Goal: Transaction & Acquisition: Register for event/course

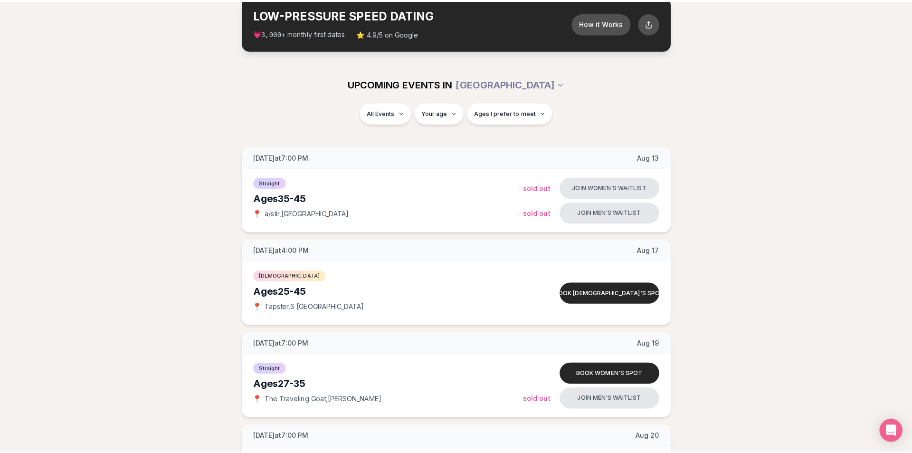
scroll to position [47, 0]
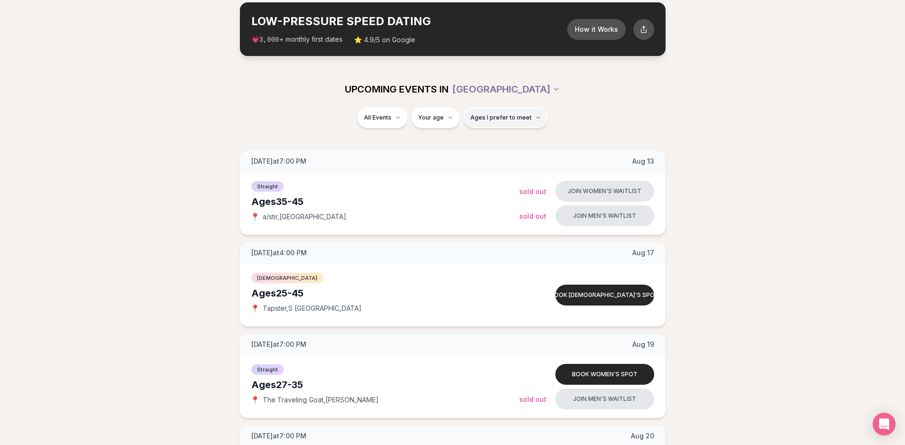
click at [484, 113] on button "Ages I prefer to meet" at bounding box center [505, 117] width 84 height 21
click at [490, 140] on div "Please enter your age first" at bounding box center [505, 144] width 84 height 17
click at [482, 144] on div "Please enter your age first" at bounding box center [505, 144] width 84 height 17
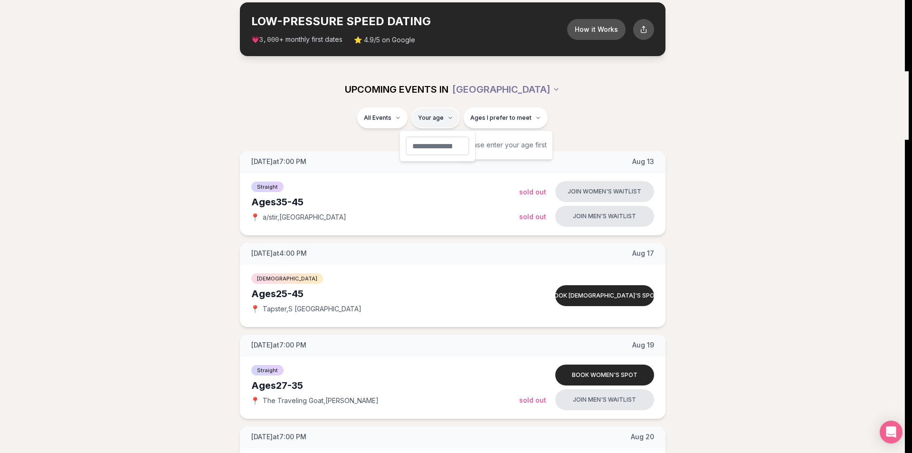
type input "**"
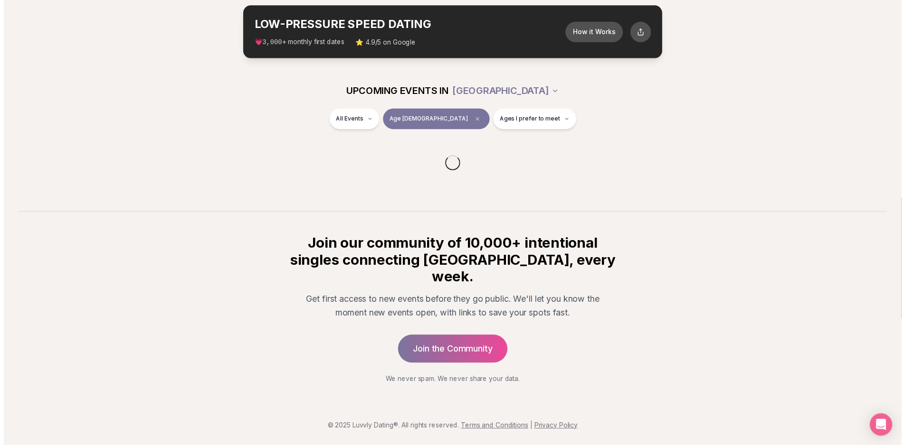
scroll to position [27, 0]
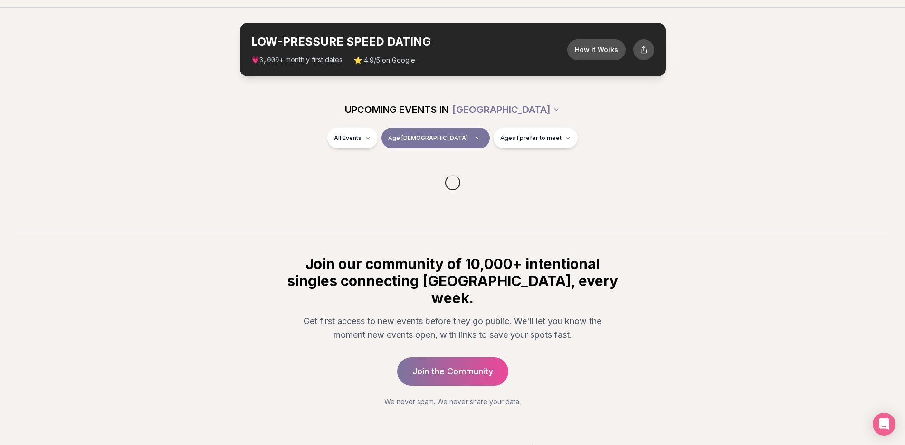
click at [297, 136] on div "All Events Age [DEMOGRAPHIC_DATA] Ages I prefer to meet" at bounding box center [453, 140] width 532 height 25
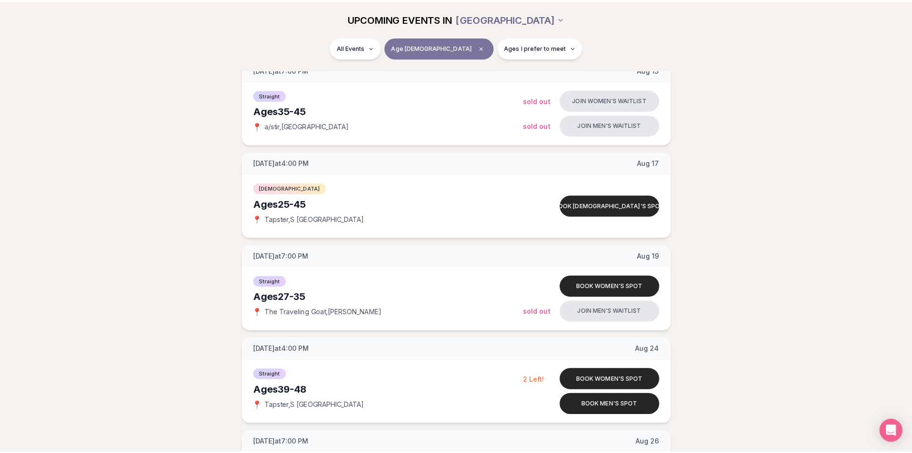
scroll to position [95, 0]
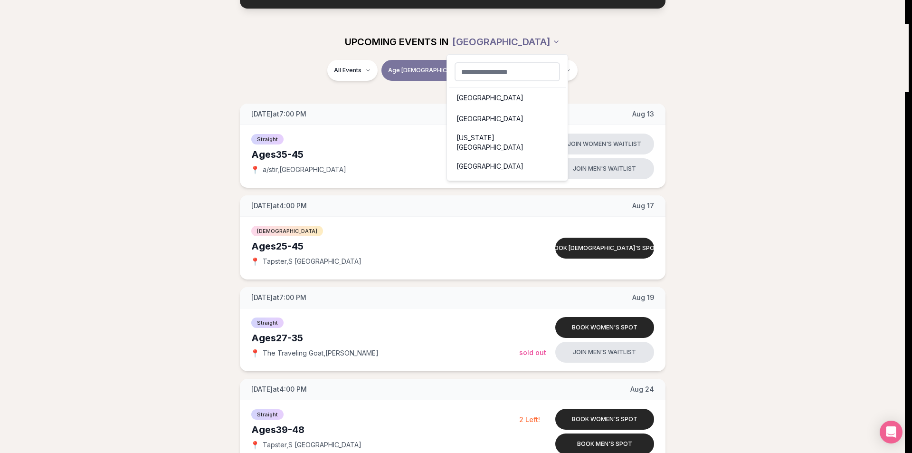
drag, startPoint x: 489, startPoint y: 46, endPoint x: 576, endPoint y: 46, distance: 86.9
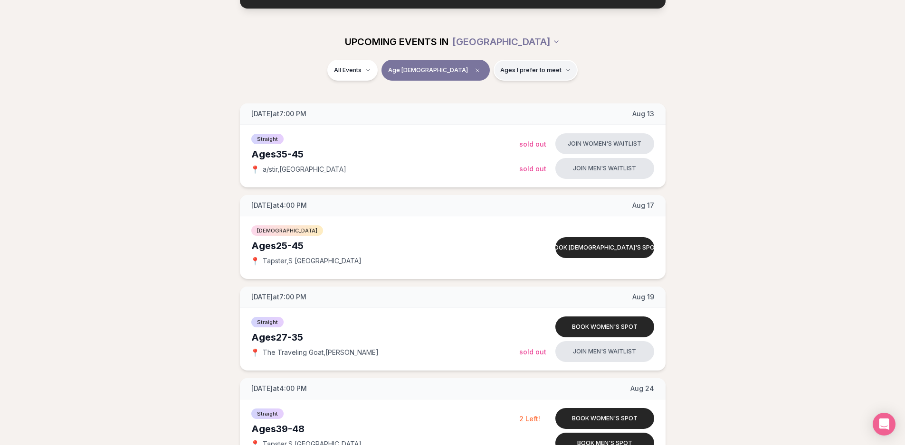
click at [497, 65] on button "Ages I prefer to meet" at bounding box center [535, 70] width 84 height 21
click at [642, 69] on div "All Events Age [DEMOGRAPHIC_DATA] Ages I prefer to meet" at bounding box center [453, 72] width 532 height 25
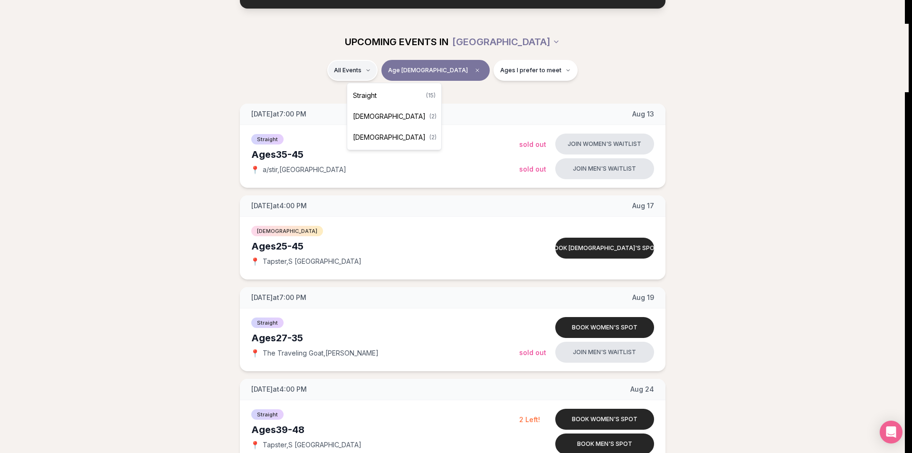
click at [382, 100] on div "Straight ( 15 )" at bounding box center [394, 95] width 90 height 21
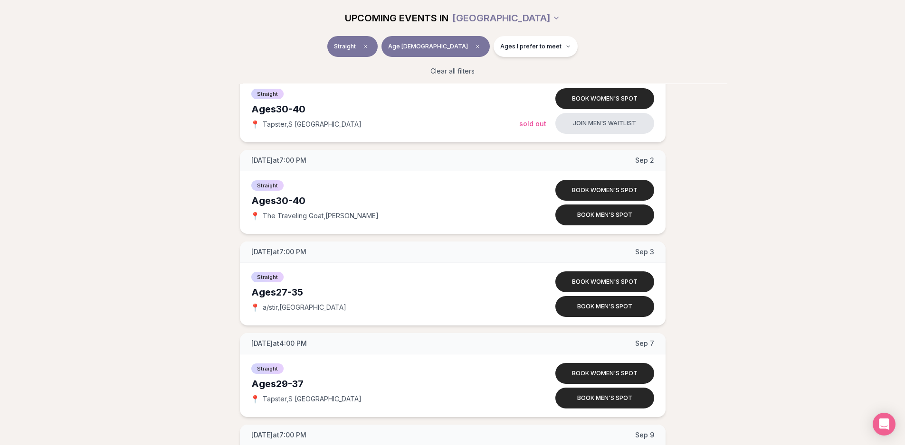
scroll to position [522, 0]
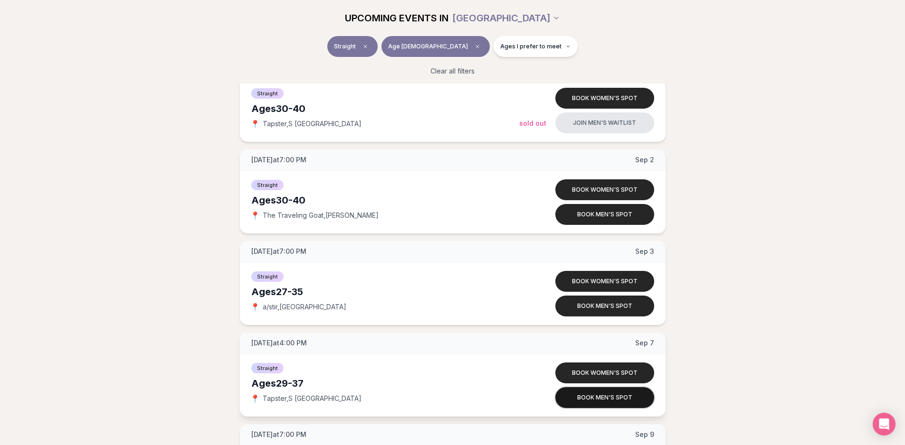
click at [568, 401] on button "Book men's spot" at bounding box center [604, 397] width 99 height 21
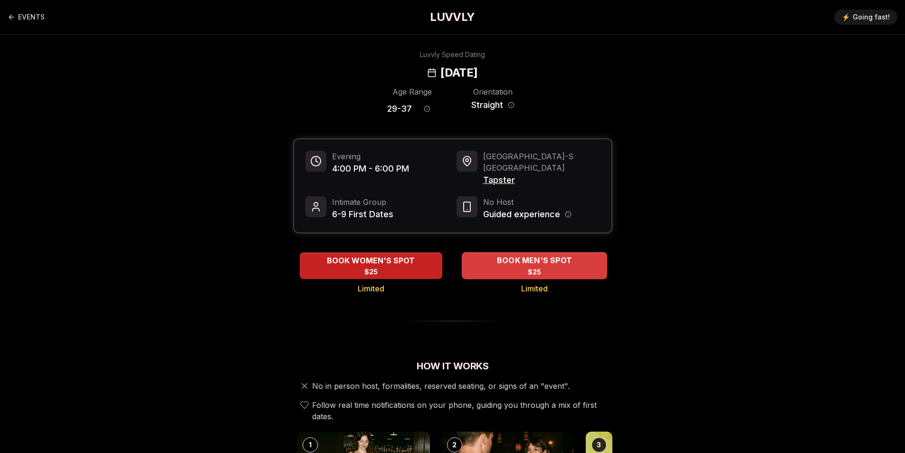
click at [582, 257] on div "BOOK MEN'S SPOT $25" at bounding box center [534, 265] width 145 height 26
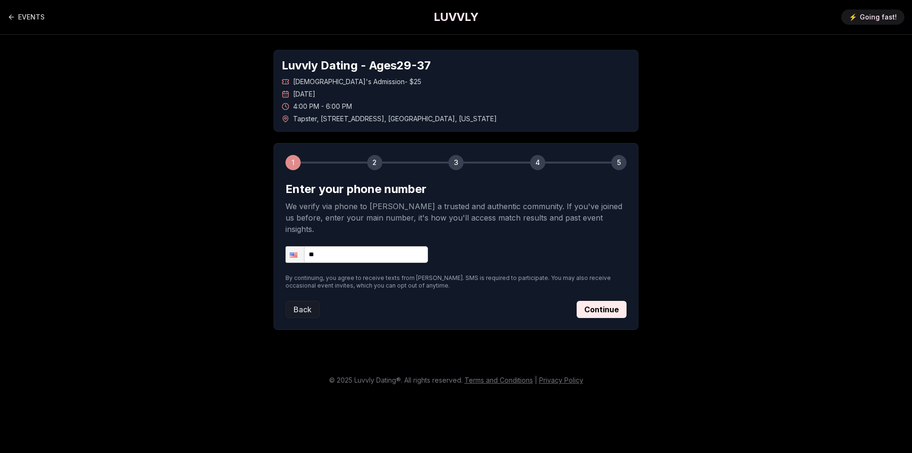
click at [386, 250] on input "**" at bounding box center [356, 254] width 142 height 17
type input "**********"
click at [585, 301] on button "Continue" at bounding box center [601, 309] width 50 height 17
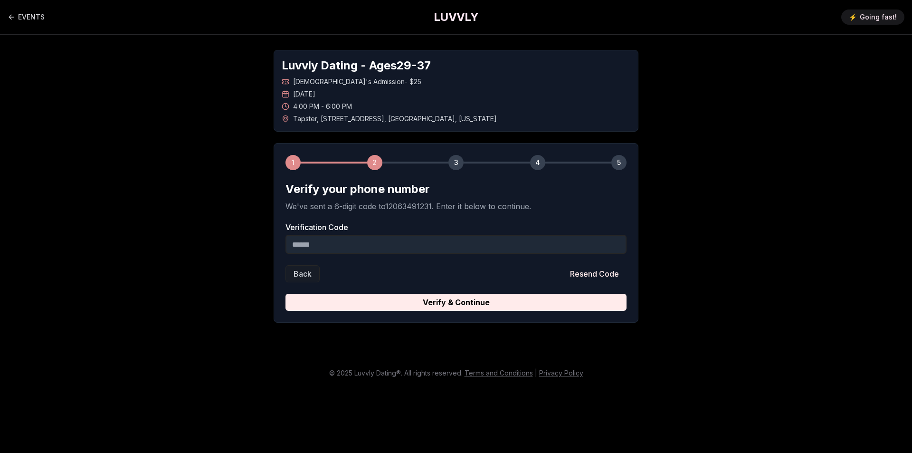
click at [340, 243] on input "Verification Code" at bounding box center [455, 244] width 341 height 19
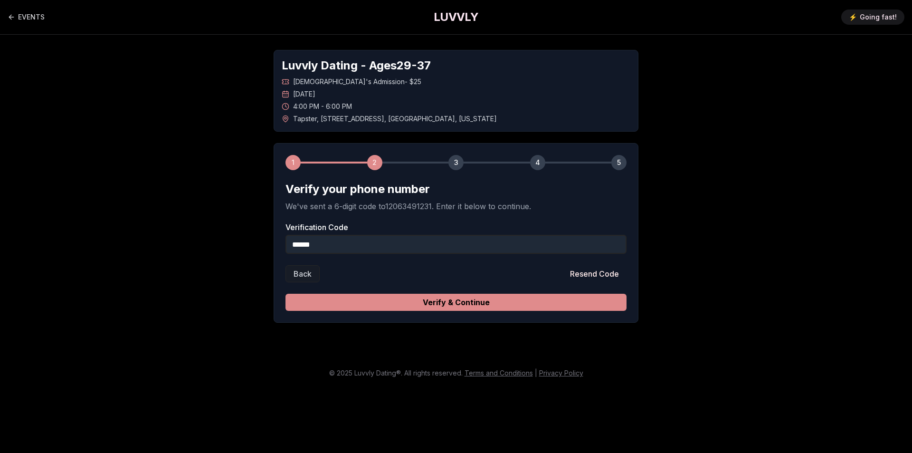
type input "******"
click at [508, 297] on button "Verify & Continue" at bounding box center [455, 301] width 341 height 17
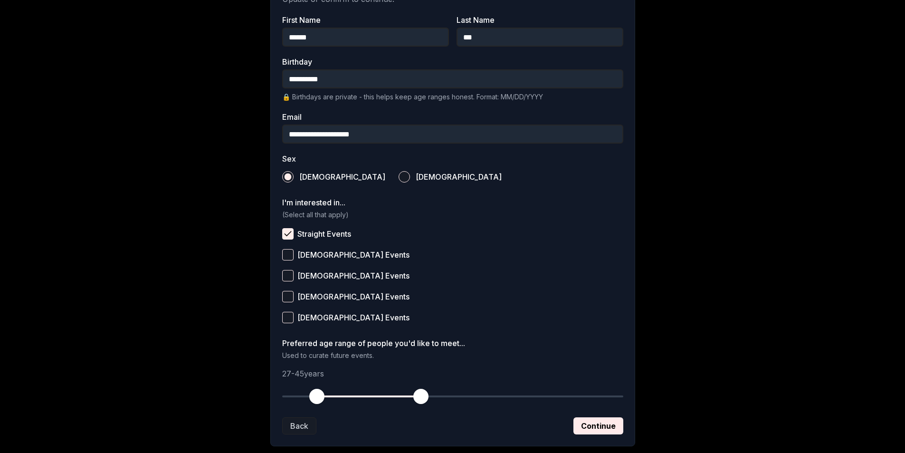
scroll to position [263, 0]
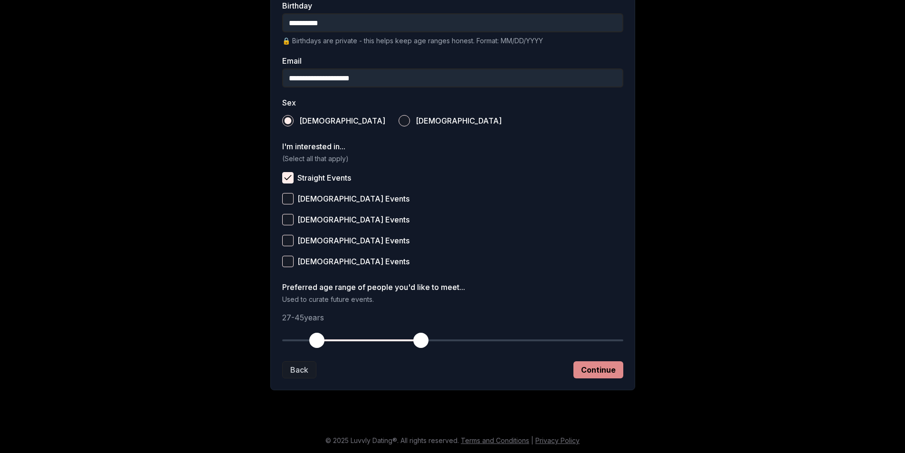
click at [580, 376] on button "Continue" at bounding box center [598, 369] width 50 height 17
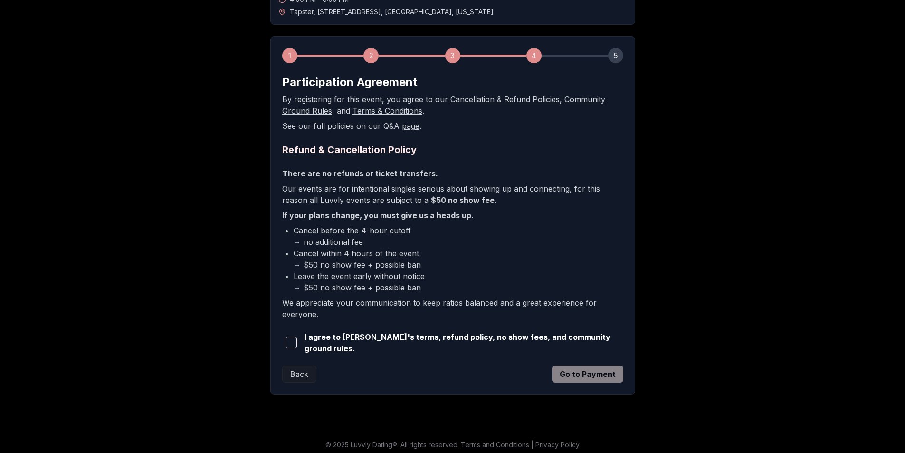
scroll to position [109, 0]
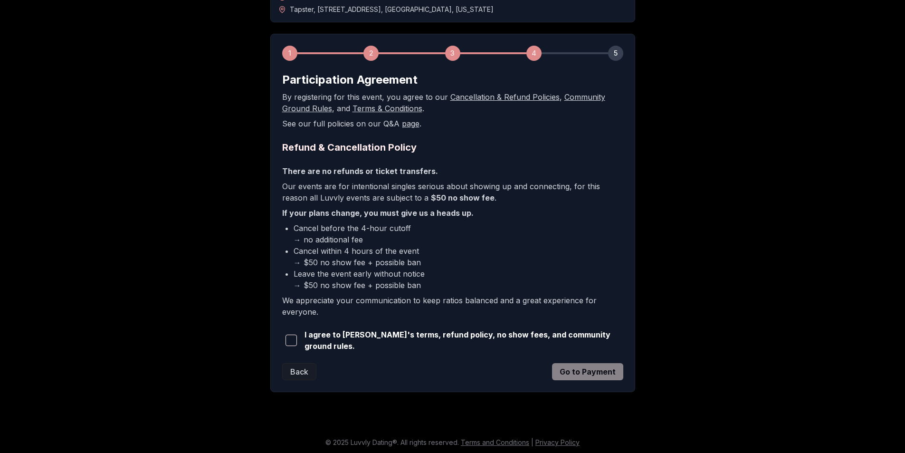
click at [301, 336] on button "button" at bounding box center [291, 340] width 19 height 21
click at [589, 363] on button "Go to Payment" at bounding box center [587, 371] width 71 height 17
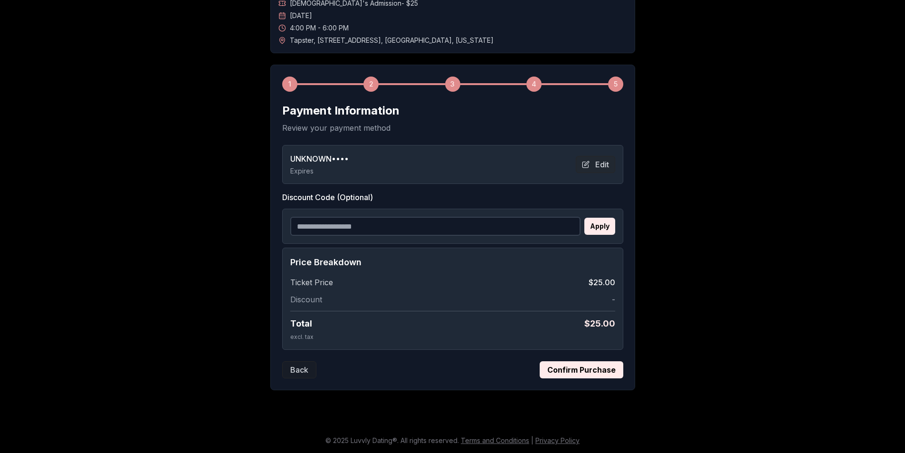
scroll to position [78, 0]
click at [607, 164] on button "Edit" at bounding box center [595, 164] width 39 height 17
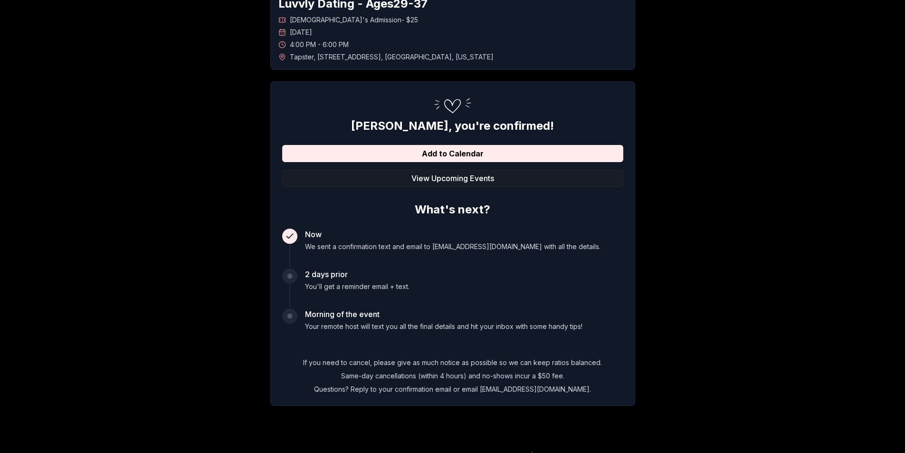
scroll to position [77, 0]
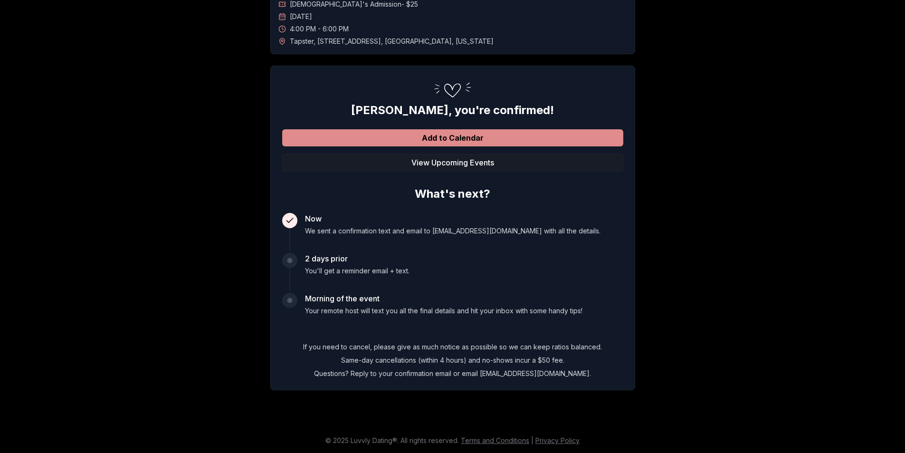
click at [529, 137] on button "Add to Calendar" at bounding box center [452, 137] width 341 height 17
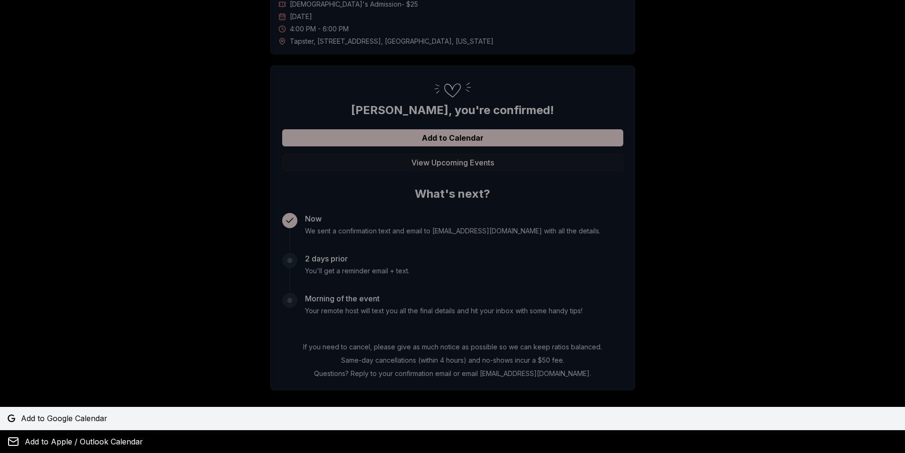
click at [66, 415] on span "Add to Google Calendar" at bounding box center [64, 417] width 86 height 11
